Goal: Book appointment/travel/reservation

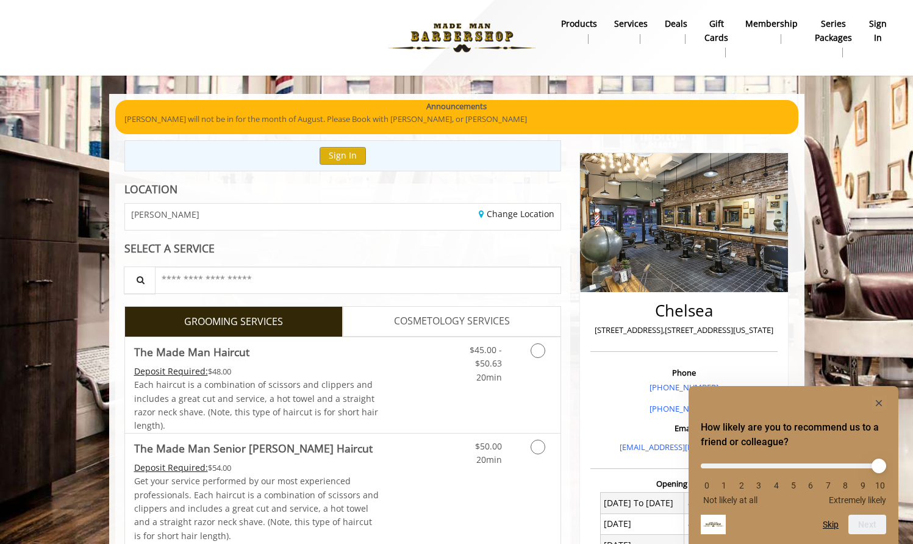
click at [882, 404] on rect "Hide survey" at bounding box center [878, 403] width 15 height 15
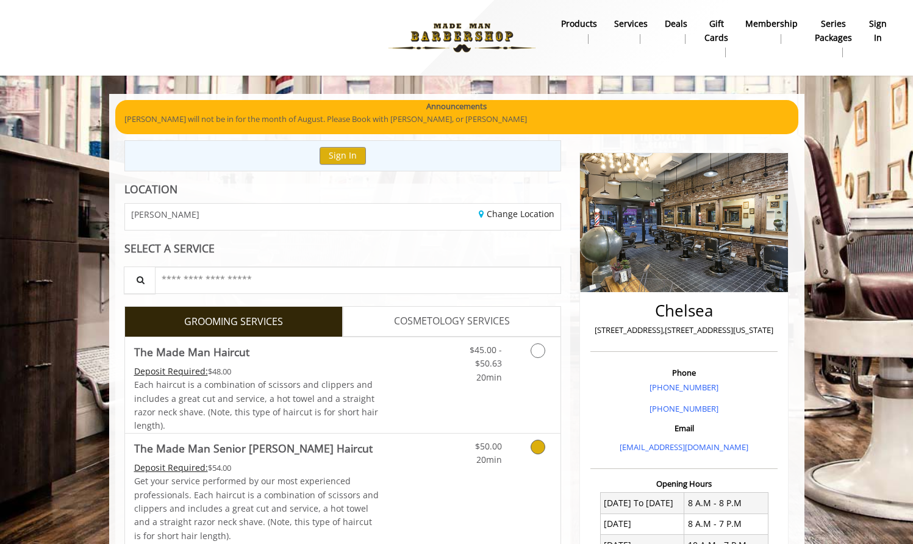
click at [541, 445] on icon "Grooming services" at bounding box center [537, 447] width 15 height 15
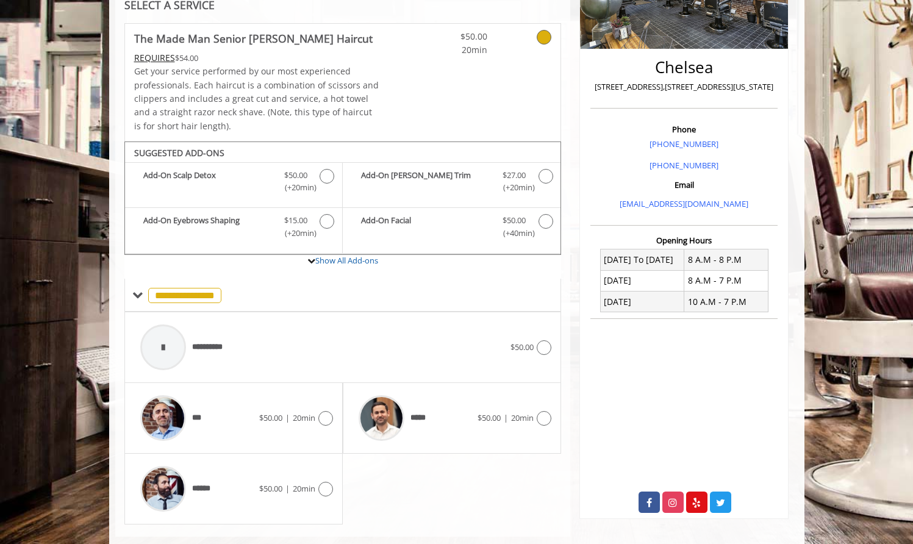
scroll to position [261, 0]
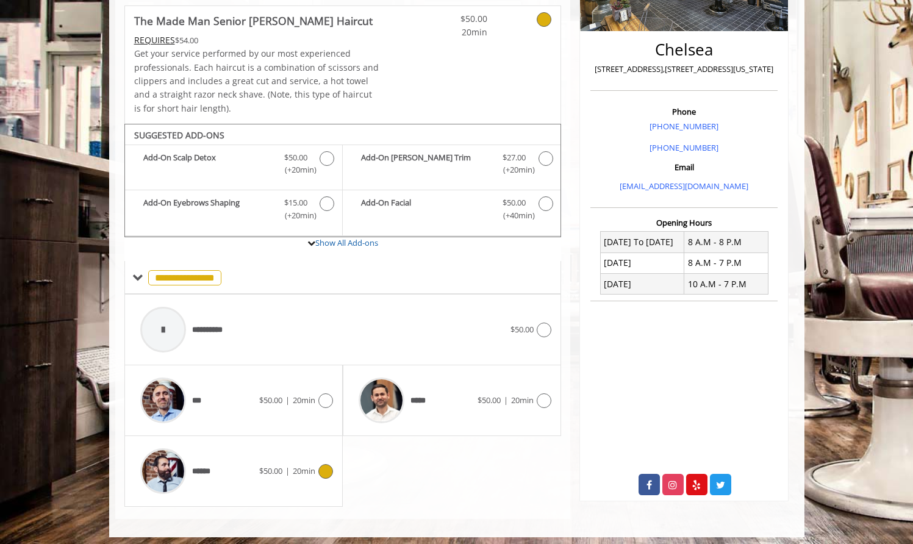
click at [327, 466] on icon at bounding box center [325, 471] width 15 height 15
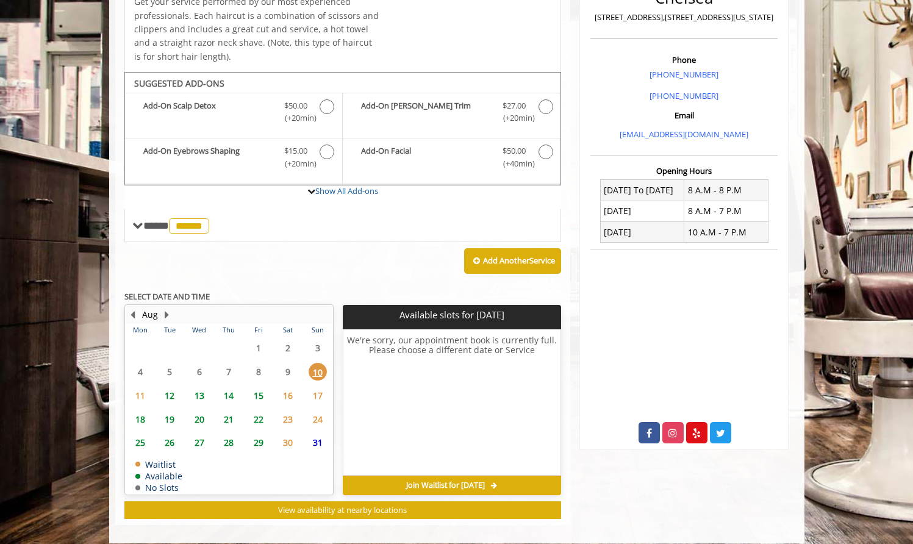
scroll to position [318, 0]
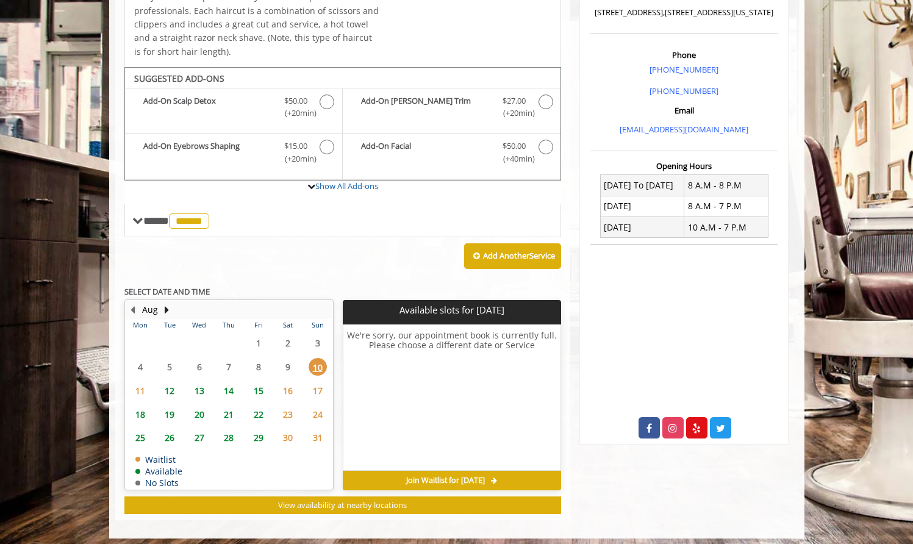
click at [171, 387] on span "12" at bounding box center [169, 391] width 18 height 18
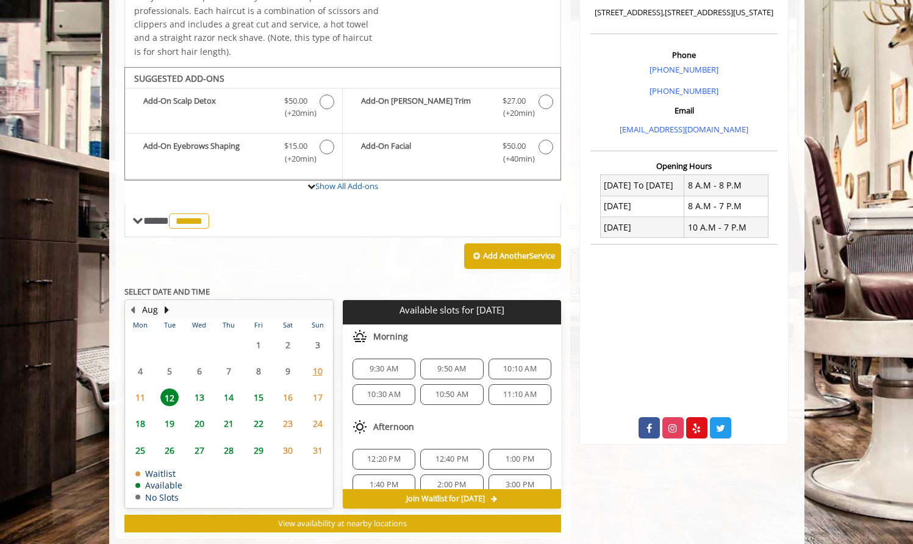
scroll to position [336, 0]
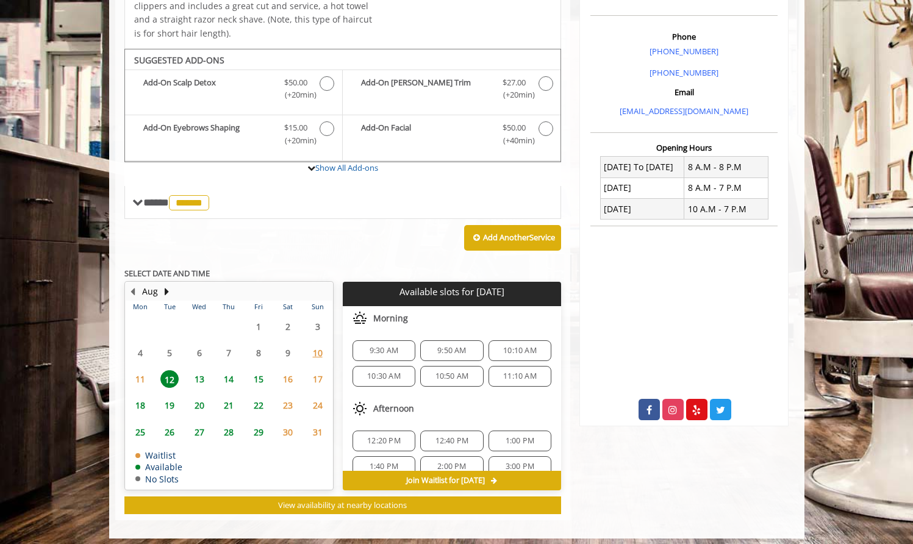
click at [401, 438] on span "12:20 PM" at bounding box center [384, 441] width 52 height 10
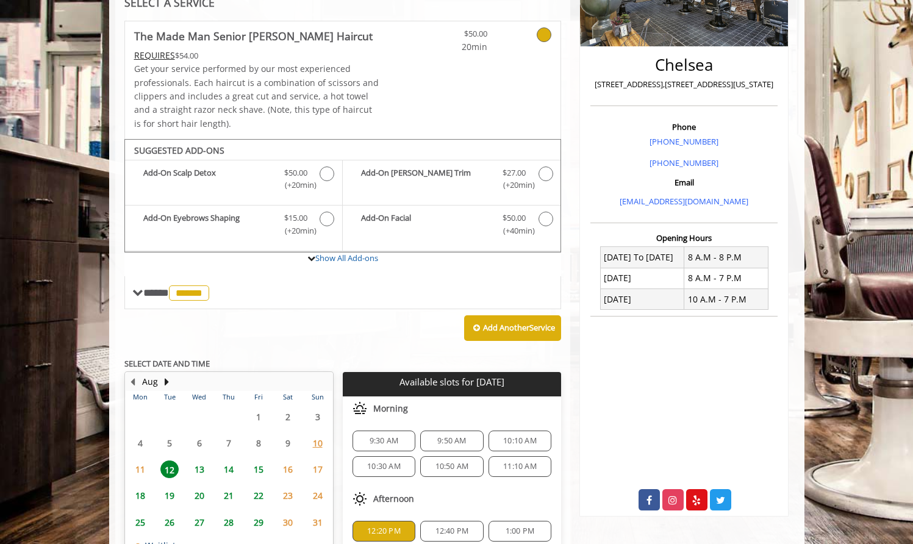
scroll to position [148, 0]
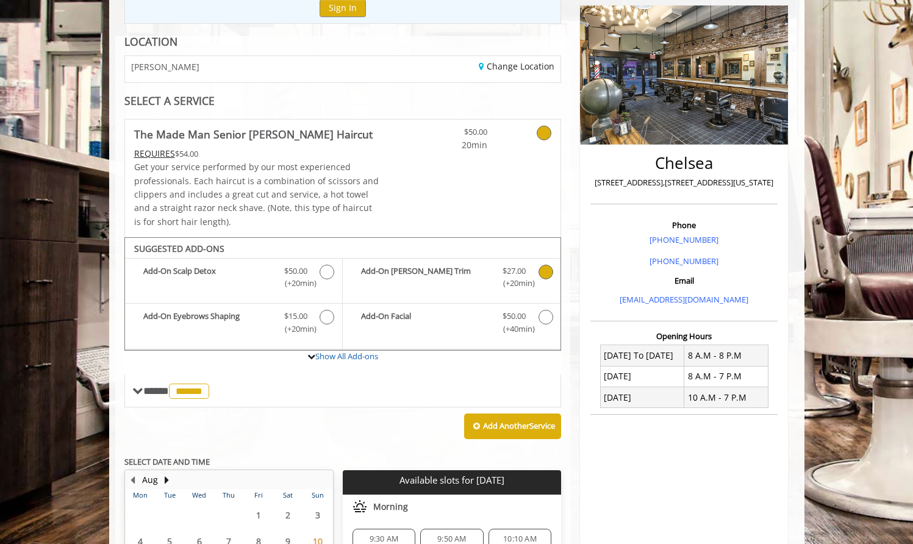
click at [549, 266] on icon "The Made Man Senior Barber Haircut Add-onS" at bounding box center [545, 272] width 15 height 15
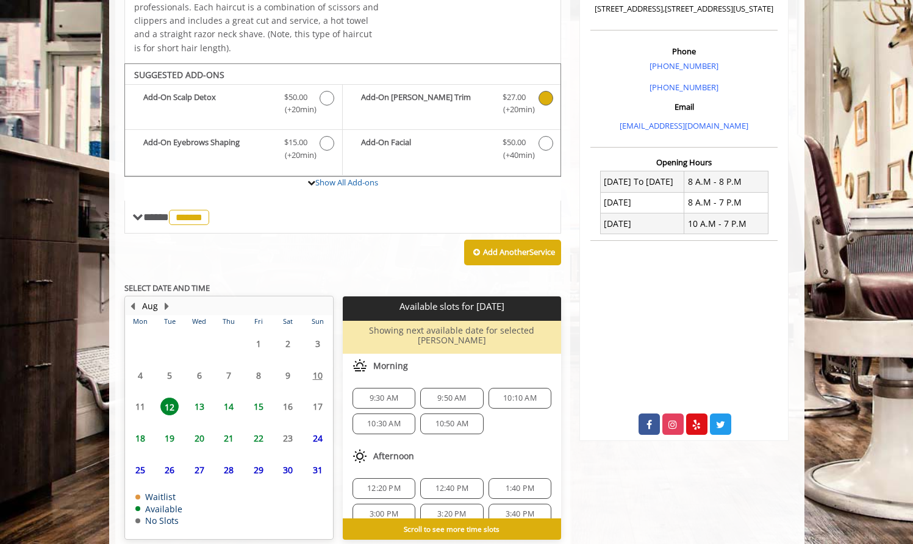
scroll to position [360, 0]
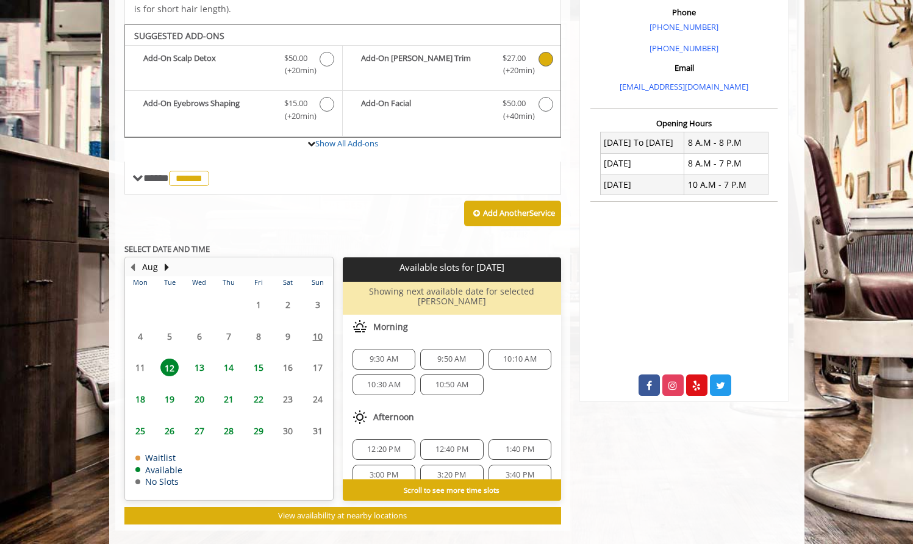
click at [396, 445] on span "12:20 PM" at bounding box center [384, 450] width 34 height 10
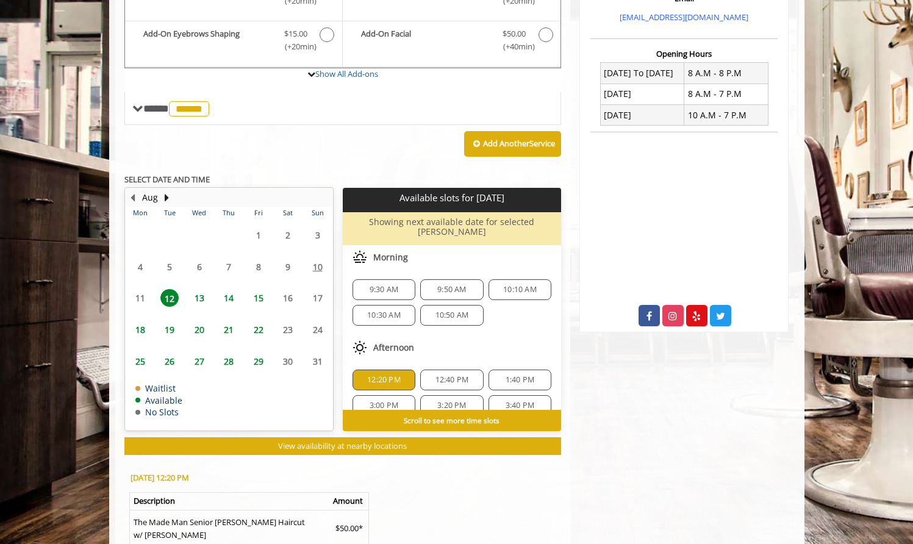
scroll to position [502, 0]
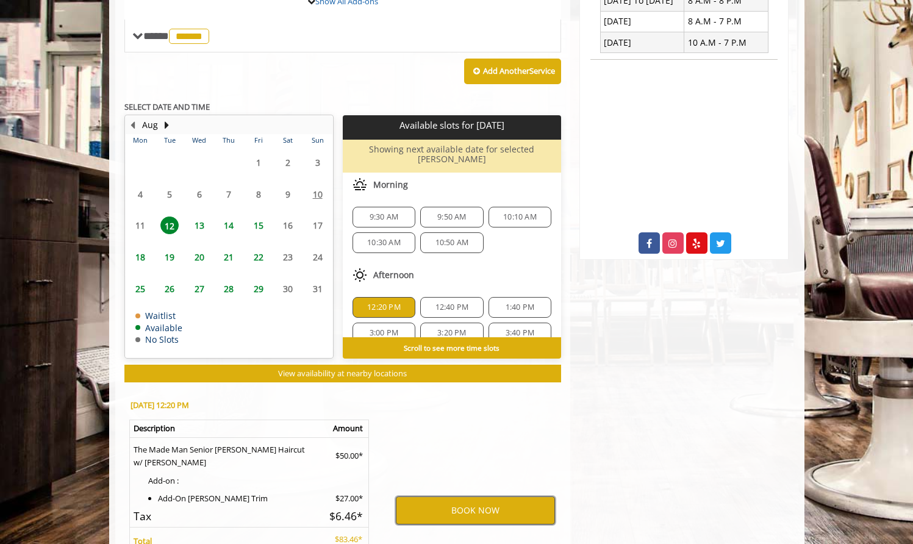
click at [484, 496] on button "BOOK NOW" at bounding box center [475, 510] width 159 height 28
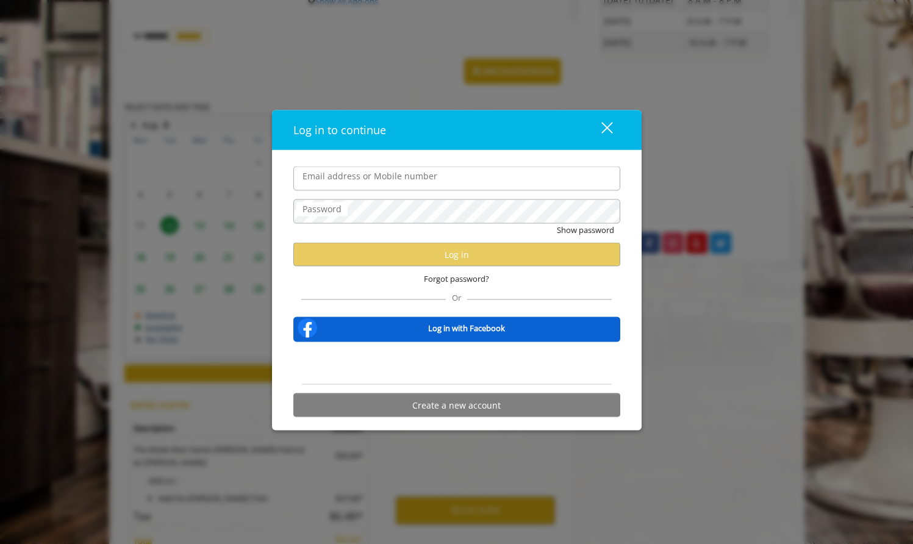
click at [365, 188] on input "Email address or Mobile number" at bounding box center [456, 178] width 327 height 24
type input "**"
click at [435, 369] on div "Sign in with Google. Opens in new tab" at bounding box center [457, 363] width 112 height 27
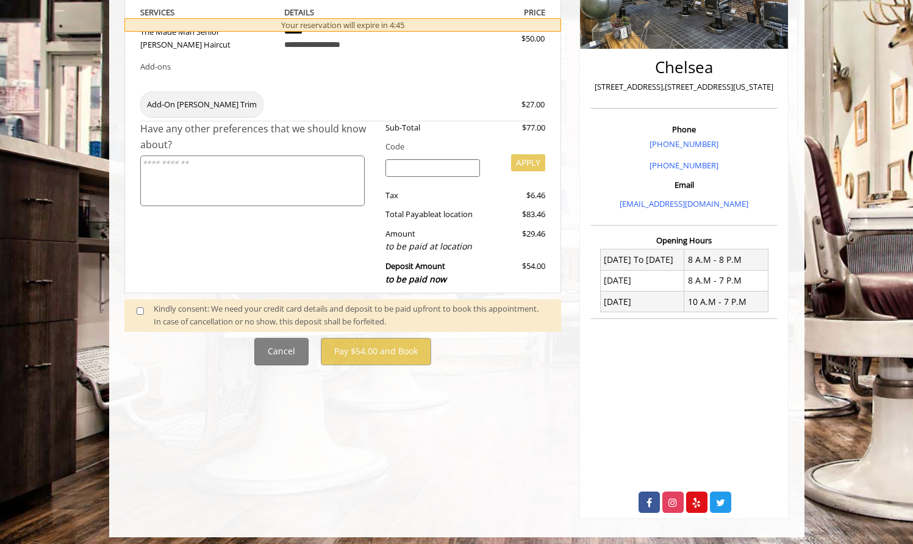
scroll to position [516, 0]
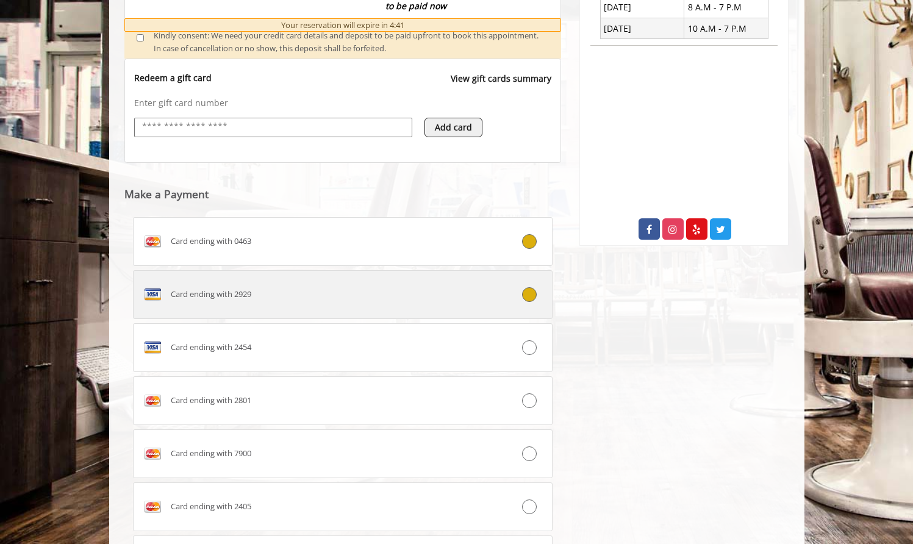
click at [526, 287] on icon at bounding box center [529, 294] width 15 height 15
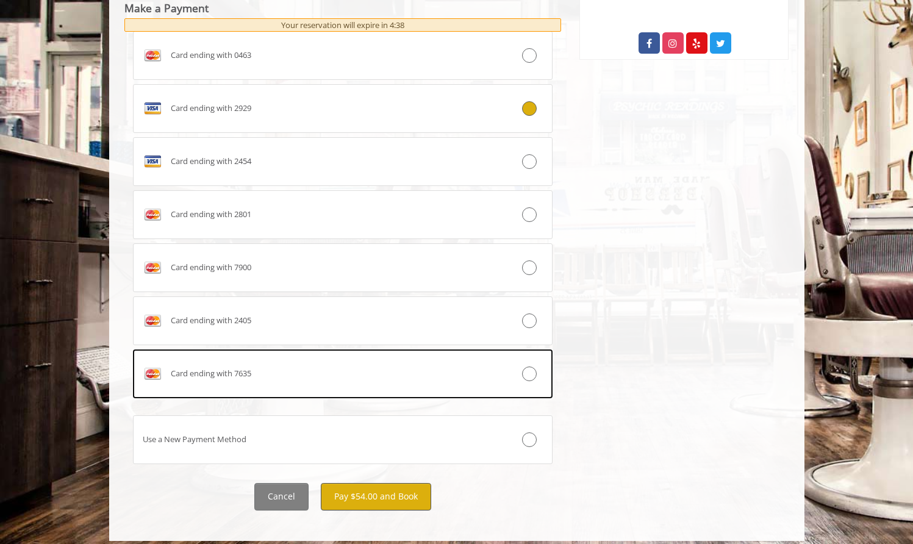
click at [401, 493] on button "Pay $54.00 and Book" at bounding box center [376, 496] width 110 height 27
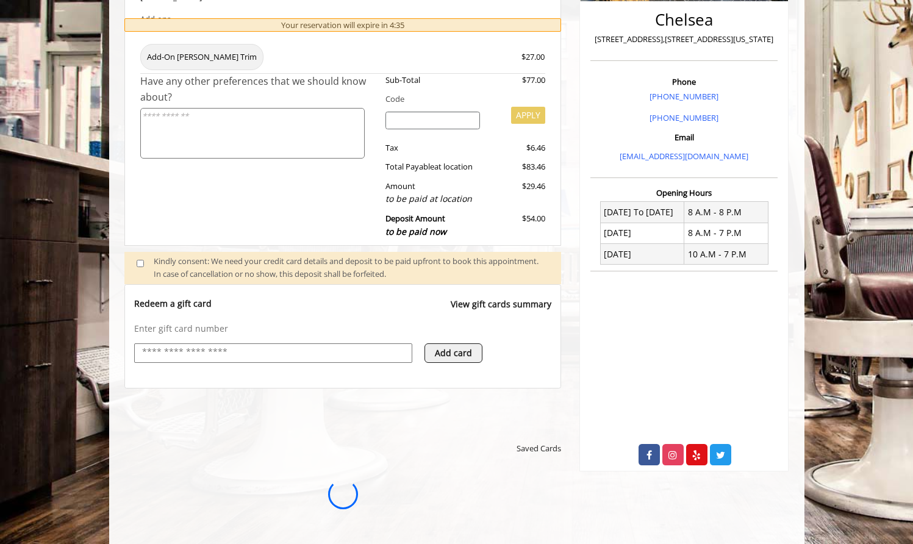
scroll to position [0, 0]
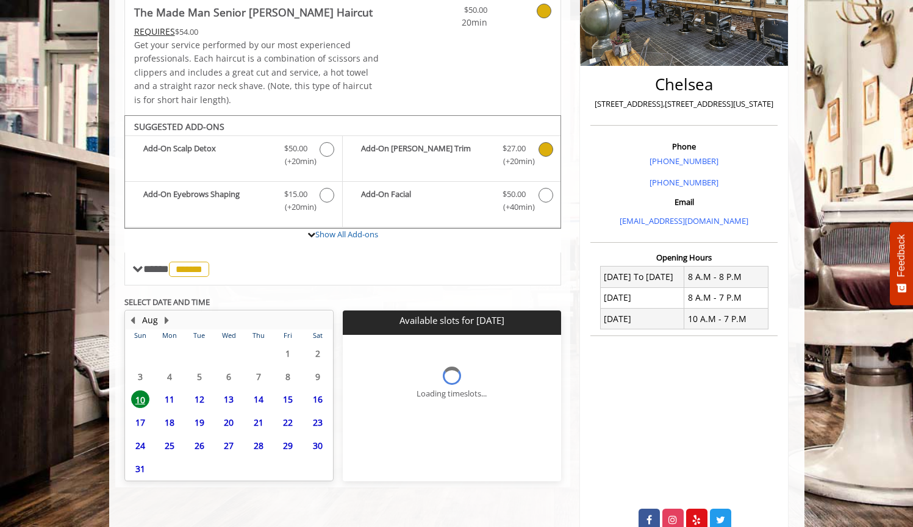
scroll to position [260, 0]
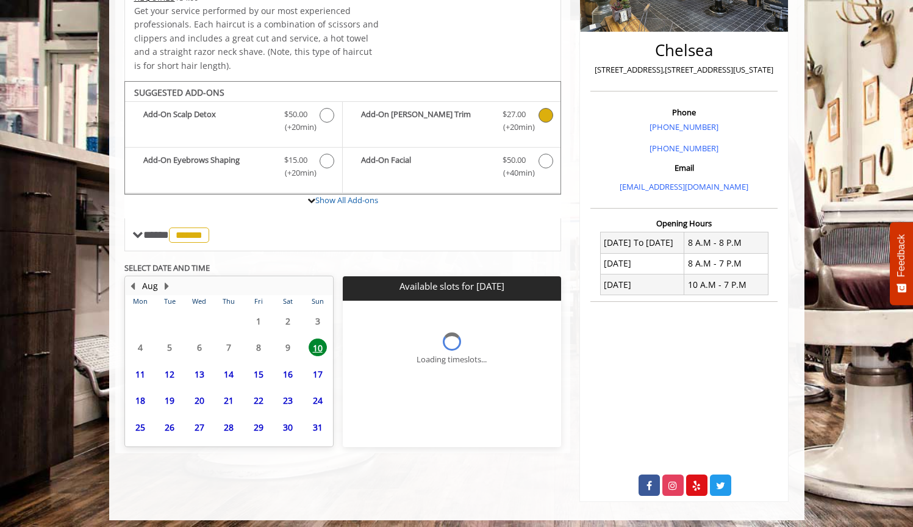
click at [204, 365] on span "13" at bounding box center [199, 374] width 18 height 18
click at [172, 371] on span "12" at bounding box center [169, 374] width 18 height 18
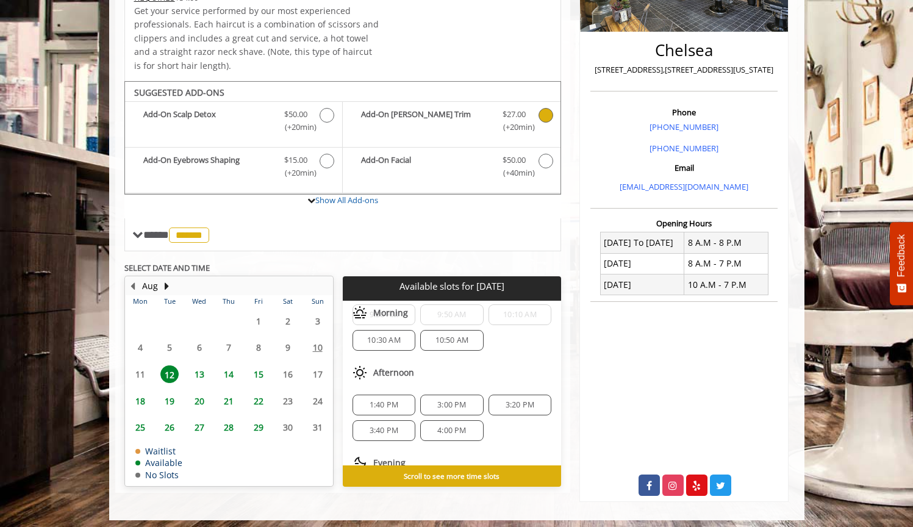
scroll to position [0, 0]
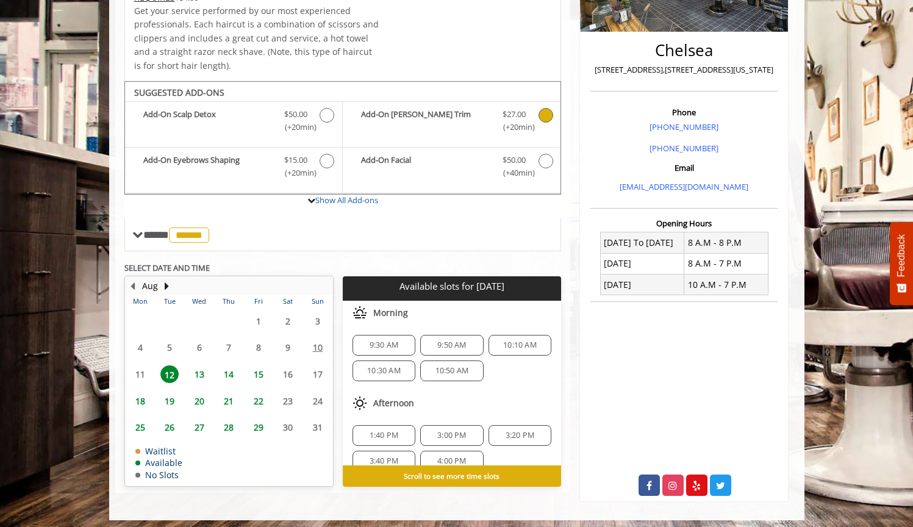
click at [461, 367] on span "10:50 AM" at bounding box center [452, 371] width 34 height 10
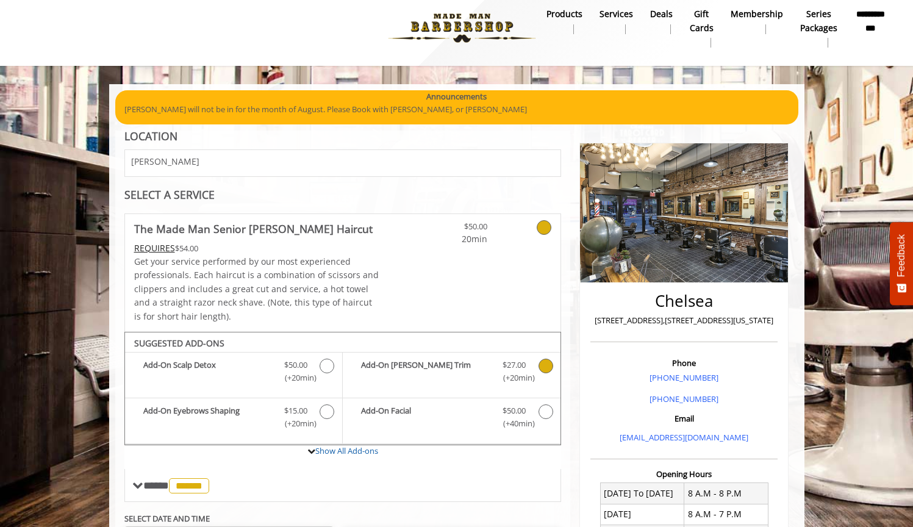
scroll to position [430, 0]
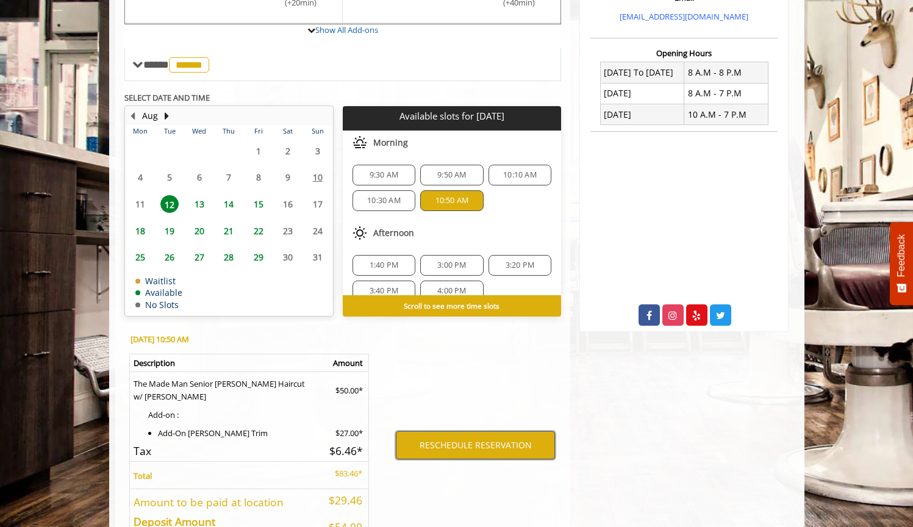
click at [475, 441] on button "RESCHEDULE RESERVATION" at bounding box center [475, 445] width 159 height 28
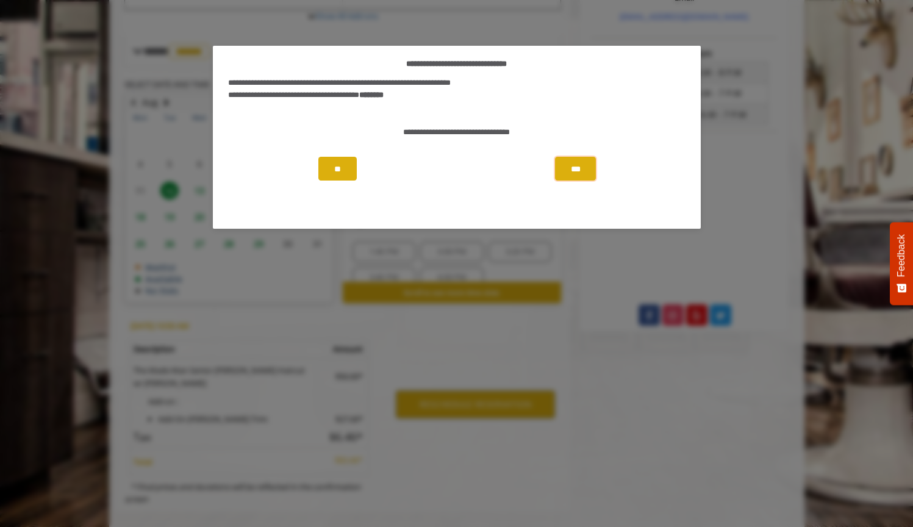
click at [584, 165] on button "***" at bounding box center [575, 169] width 40 height 24
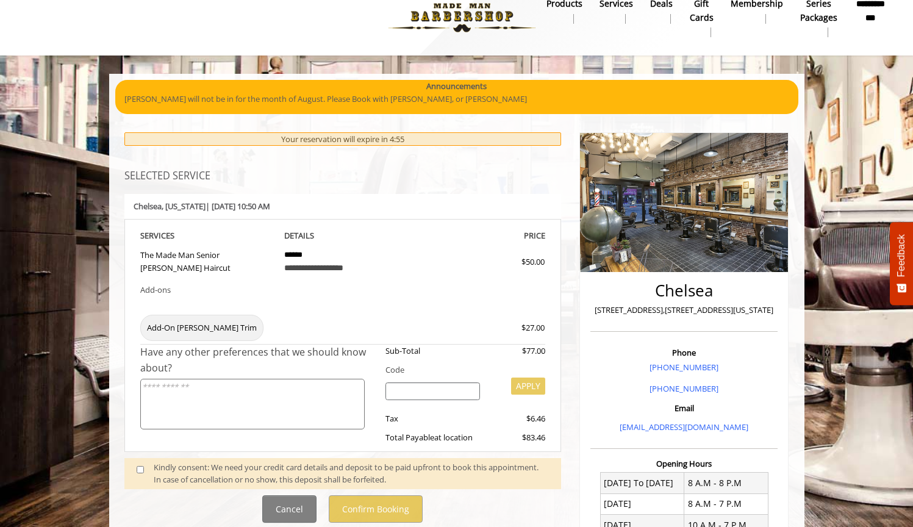
scroll to position [186, 0]
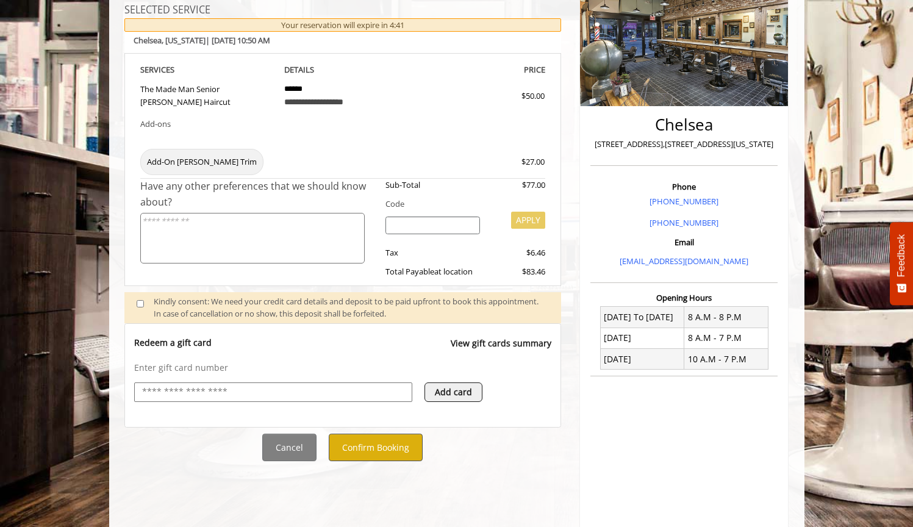
click at [382, 445] on button "Confirm Booking" at bounding box center [376, 447] width 94 height 27
